Goal: Transaction & Acquisition: Subscribe to service/newsletter

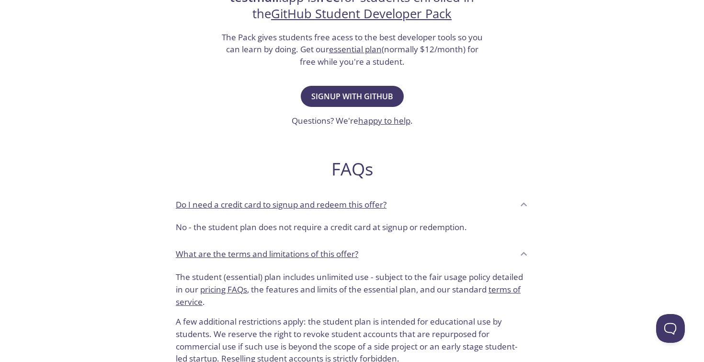
scroll to position [239, 0]
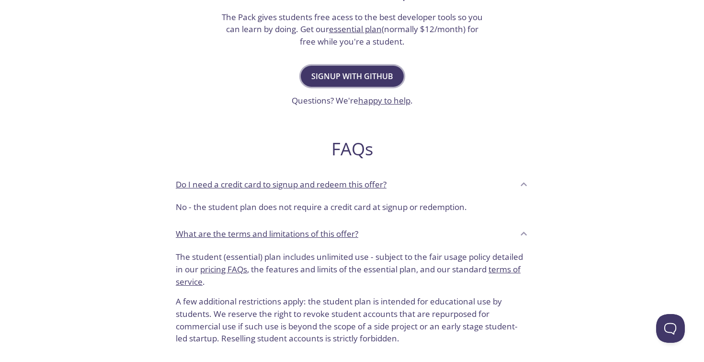
click at [354, 75] on span "Signup with GitHub" at bounding box center [352, 75] width 82 height 13
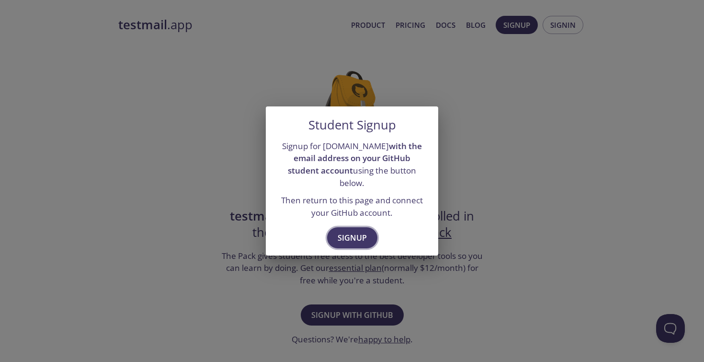
click at [352, 239] on button "Signup" at bounding box center [352, 237] width 50 height 21
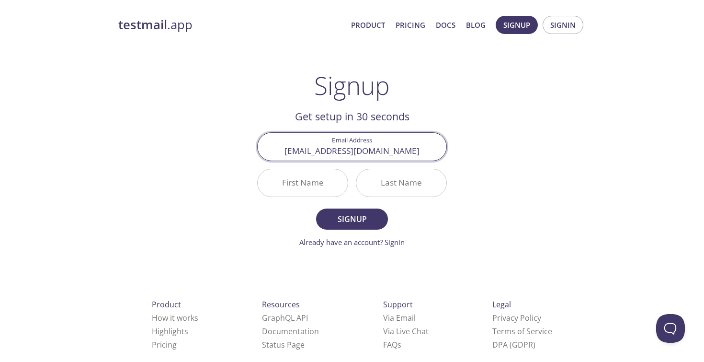
type input "[EMAIL_ADDRESS][DOMAIN_NAME]"
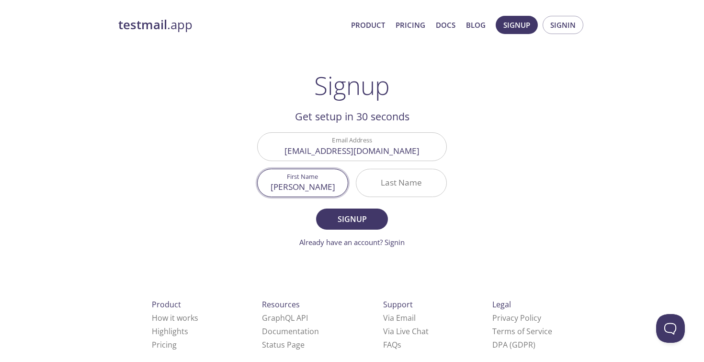
type input "[PERSON_NAME]"
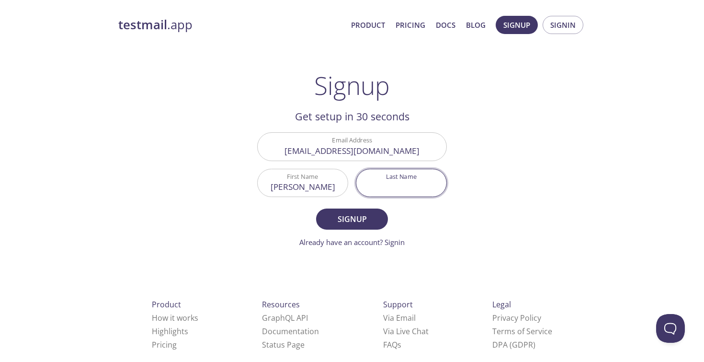
type input "m"
type input "[PERSON_NAME]"
click at [316, 208] on button "Signup" at bounding box center [352, 218] width 72 height 21
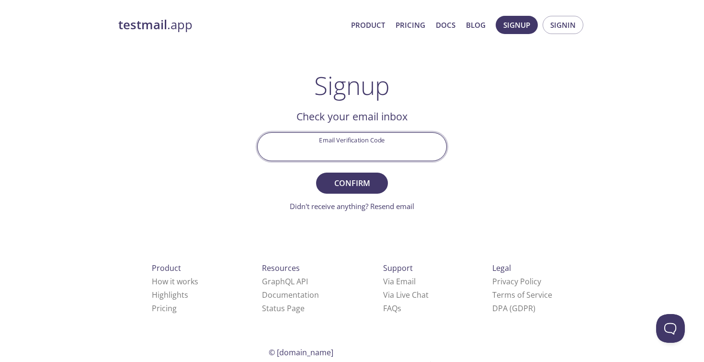
click at [357, 142] on input "Email Verification Code" at bounding box center [352, 146] width 189 height 27
paste input "JSWH55U"
type input "JSWH55U"
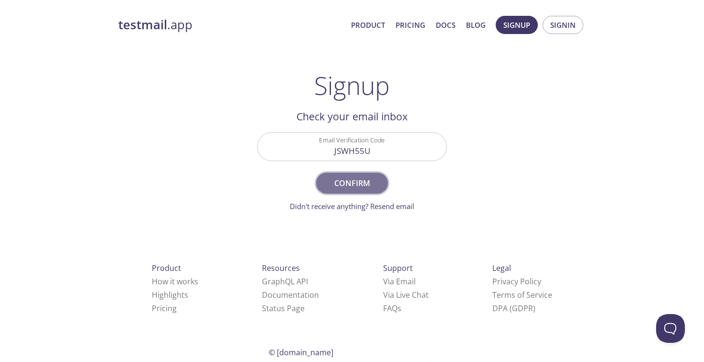
click at [350, 180] on span "Confirm" at bounding box center [352, 182] width 51 height 13
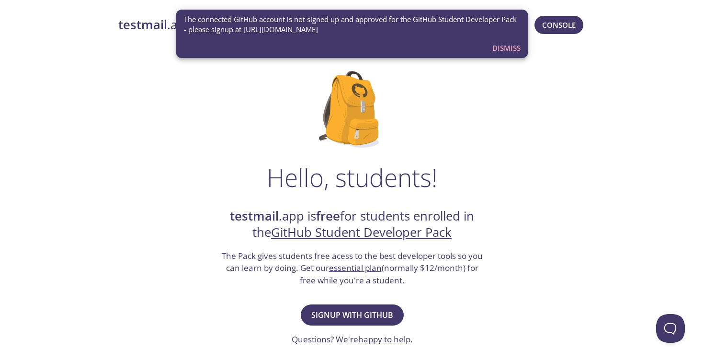
click at [371, 29] on span "The connected GitHub account is not signed up and approved for the GitHub Stude…" at bounding box center [352, 24] width 337 height 21
drag, startPoint x: 371, startPoint y: 29, endPoint x: 270, endPoint y: 30, distance: 101.1
click at [270, 30] on span "The connected GitHub account is not signed up and approved for the GitHub Stude…" at bounding box center [352, 24] width 337 height 21
copy span "https://education.github.com/pack"
